Goal: Register for event/course

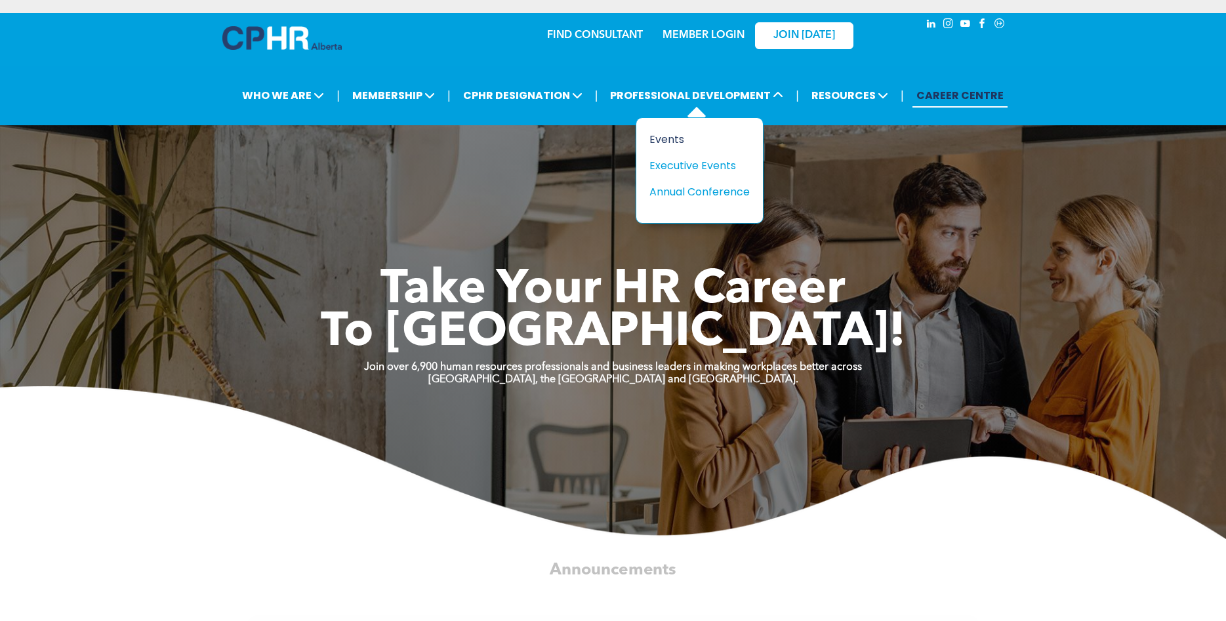
click at [682, 144] on div "Events" at bounding box center [694, 139] width 90 height 16
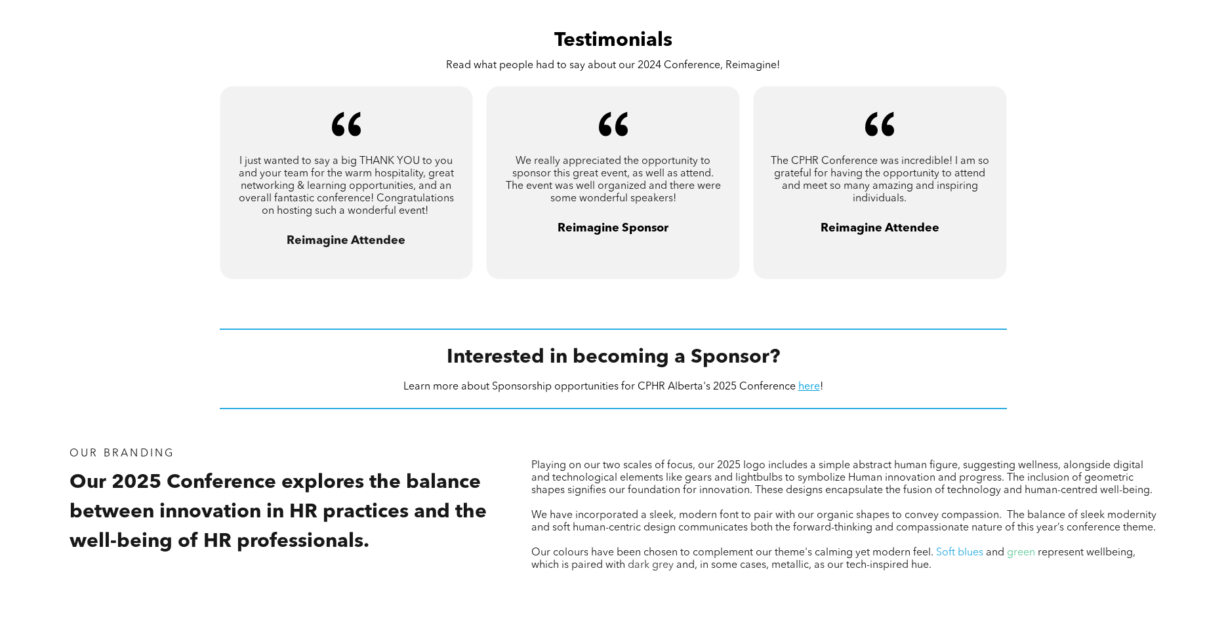
scroll to position [772, 0]
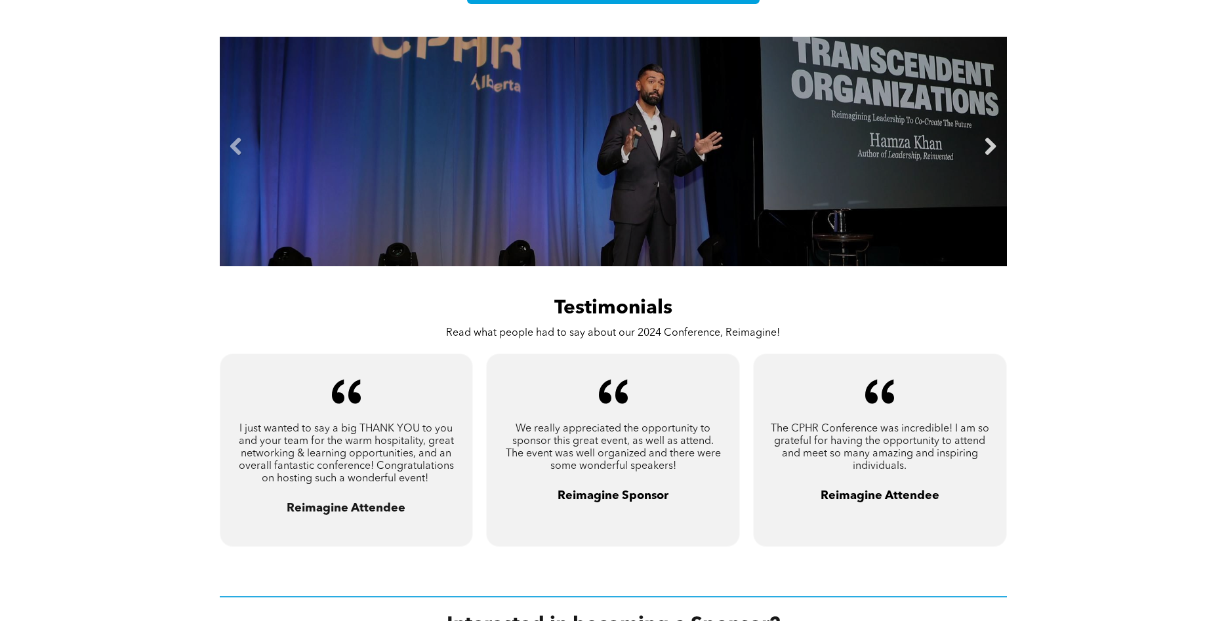
click at [986, 157] on link "Next" at bounding box center [990, 147] width 20 height 20
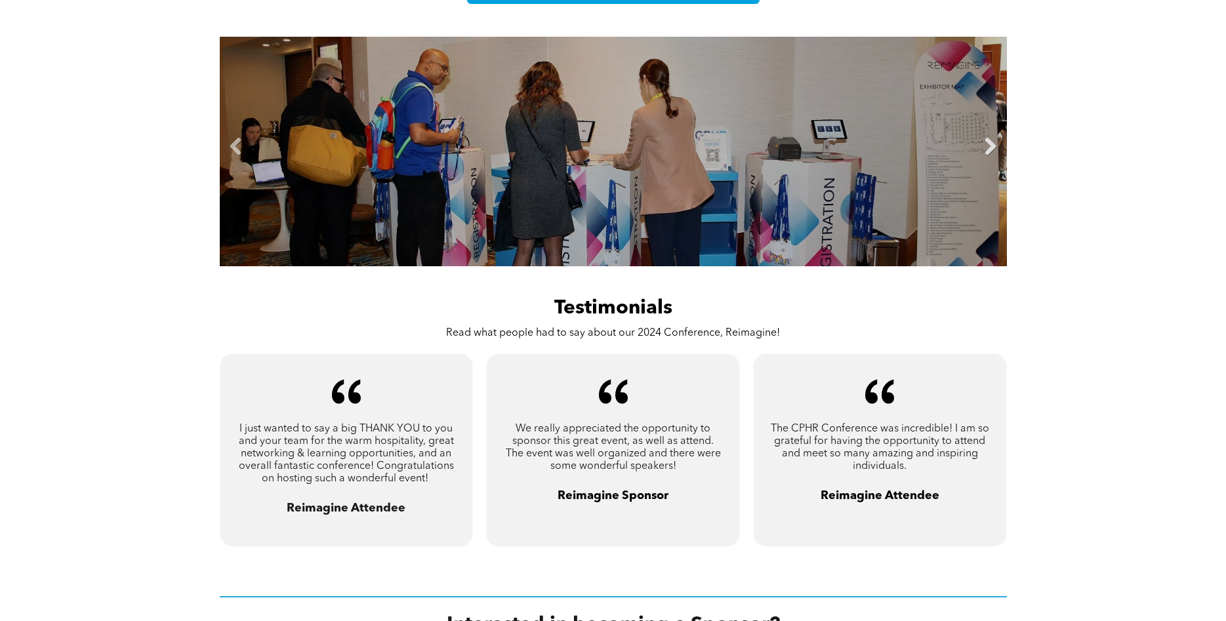
click at [986, 157] on link "Next" at bounding box center [990, 147] width 20 height 20
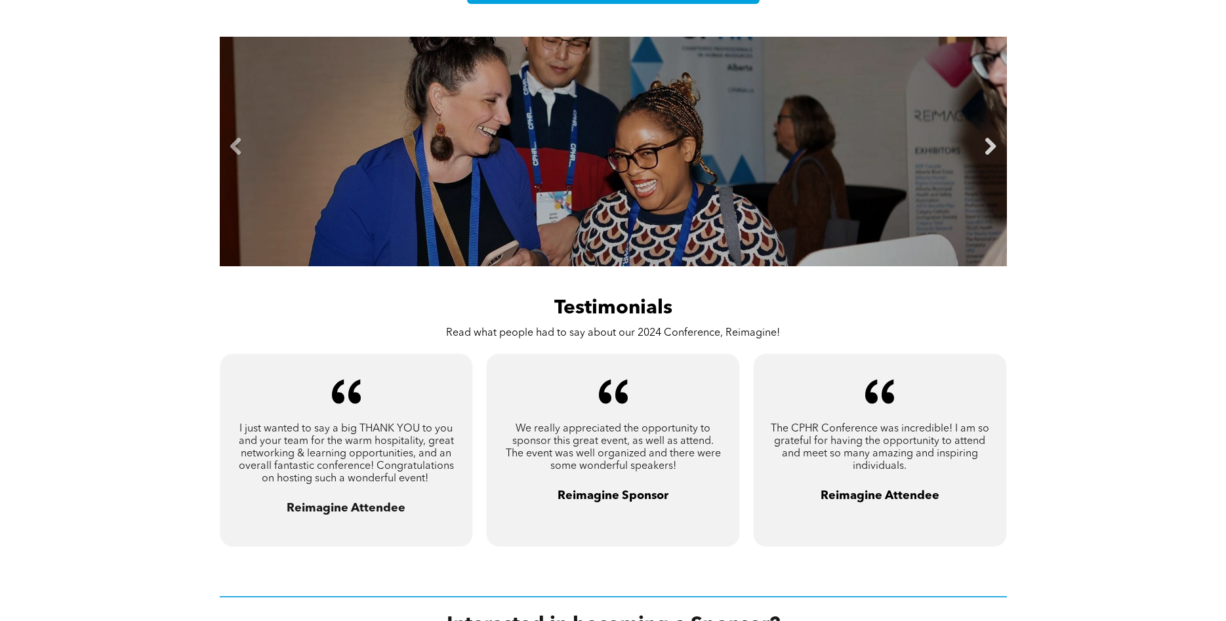
scroll to position [571, 0]
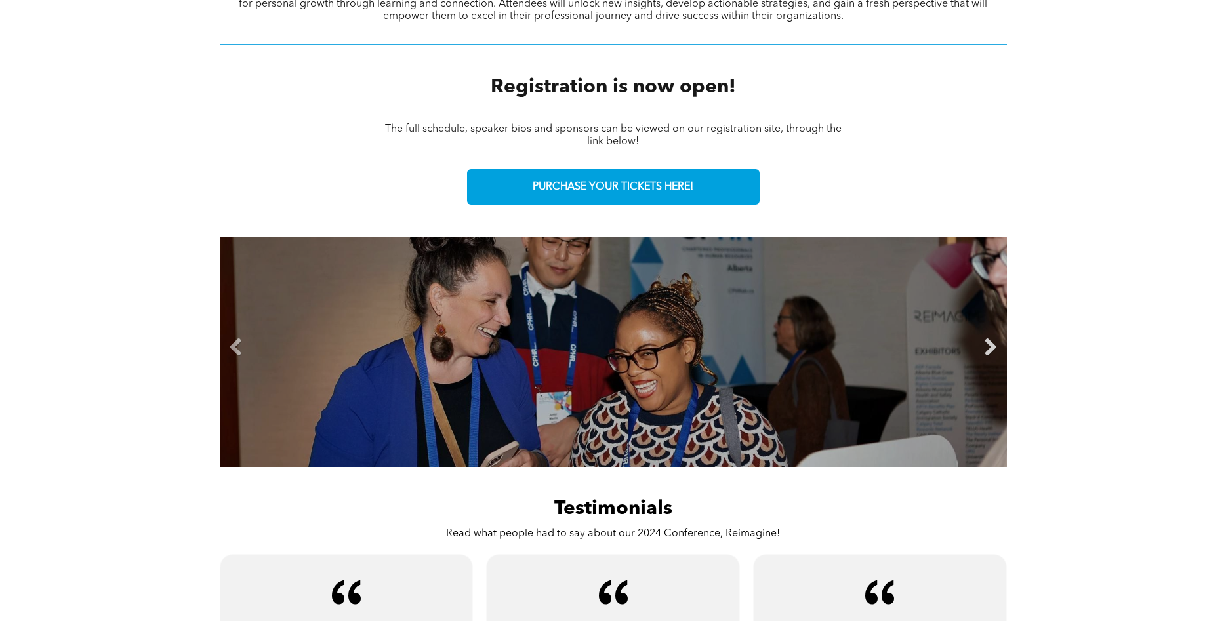
click at [981, 355] on link "Next" at bounding box center [990, 348] width 20 height 20
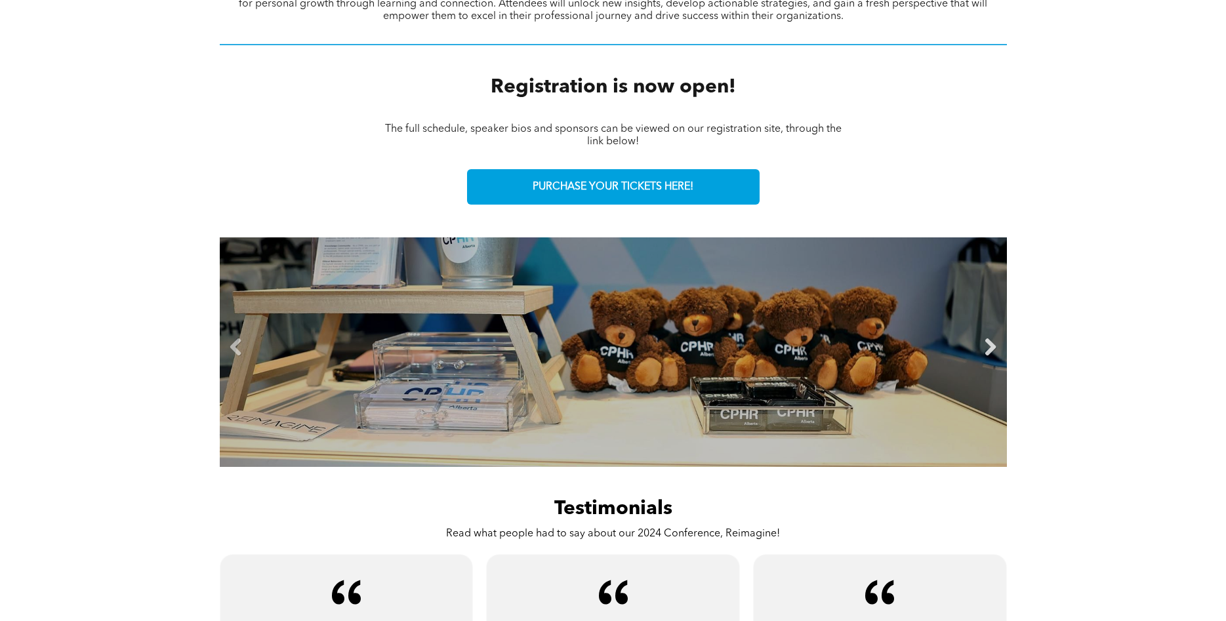
click at [981, 355] on link "Next" at bounding box center [990, 348] width 20 height 20
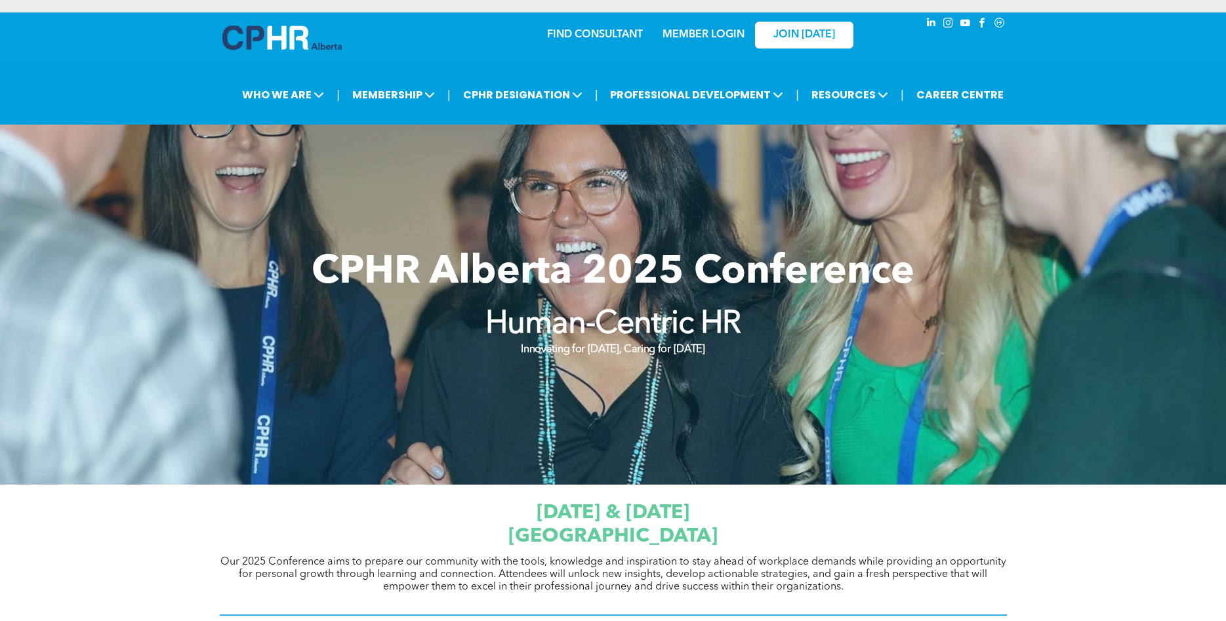
scroll to position [0, 0]
